Goal: Task Accomplishment & Management: Use online tool/utility

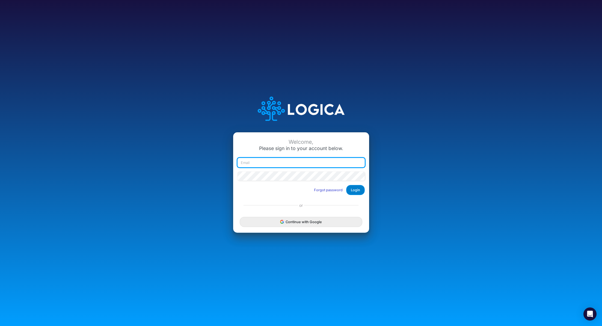
type input "renato.matsumoto@recargapay.com"
click at [356, 191] on button "Login" at bounding box center [355, 190] width 19 height 10
